Goal: Transaction & Acquisition: Purchase product/service

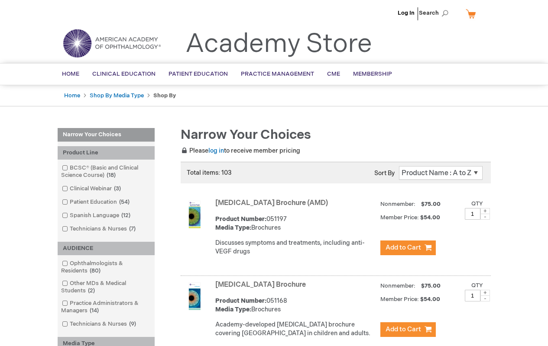
scroll to position [87, 0]
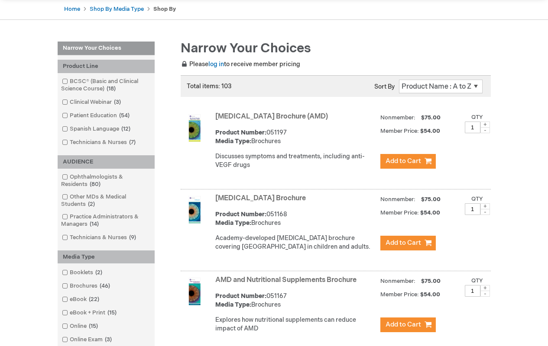
click at [289, 116] on link "[MEDICAL_DATA] Brochure (AMD)" at bounding box center [271, 117] width 113 height 8
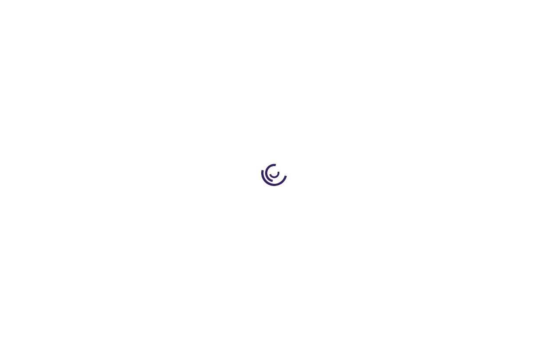
type input "1"
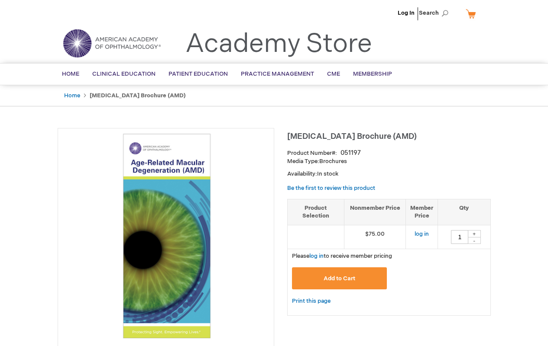
click at [459, 237] on input "1" at bounding box center [459, 237] width 17 height 14
type input "1"
click at [339, 278] on span "Add to Cart" at bounding box center [339, 278] width 32 height 7
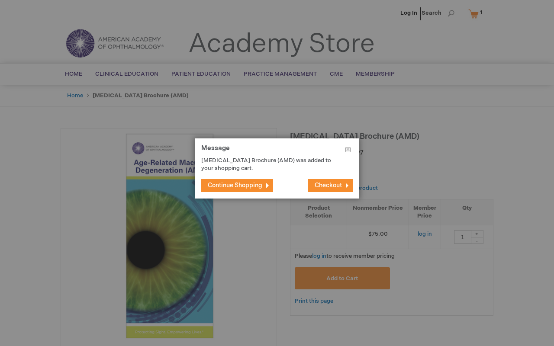
click at [328, 185] on span "Checkout" at bounding box center [328, 185] width 27 height 7
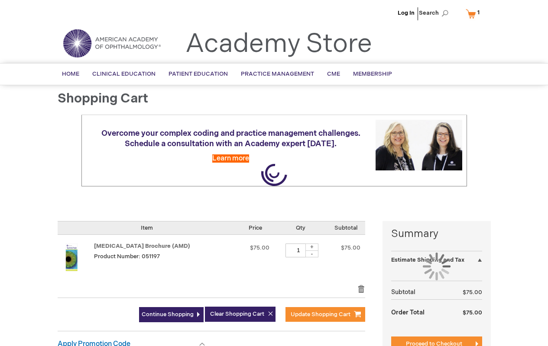
select select "US"
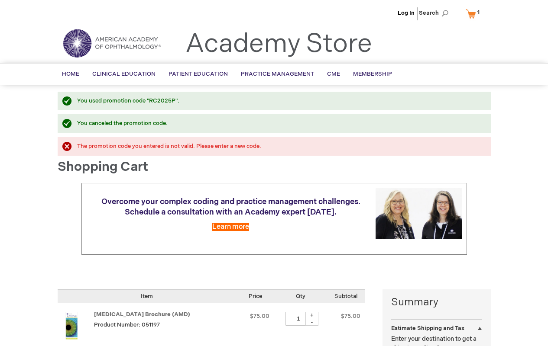
select select "US"
